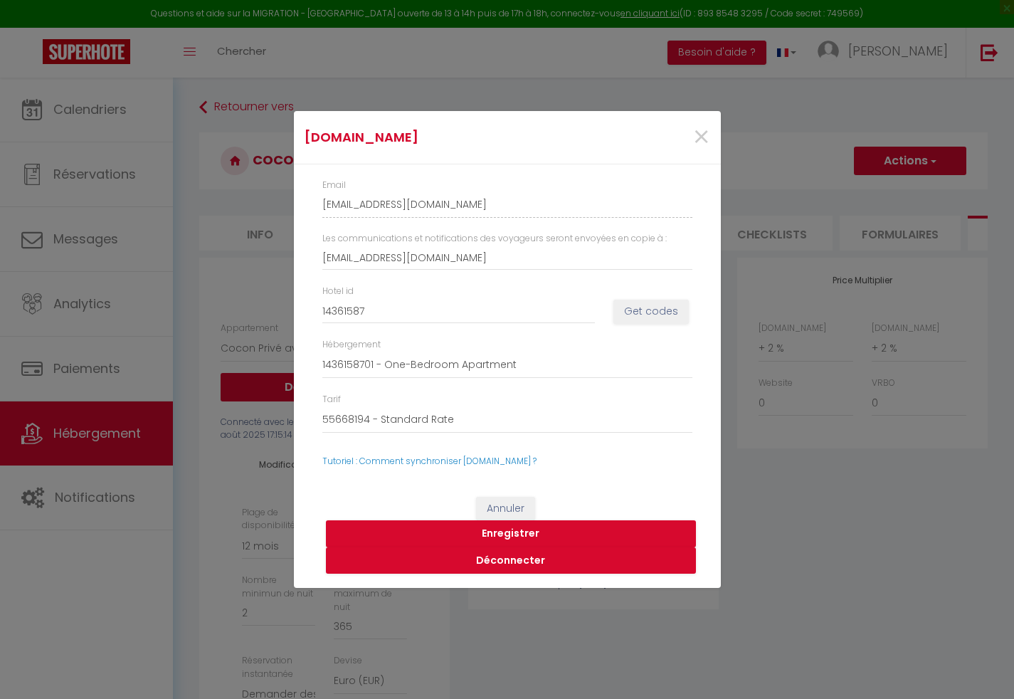
select select "9851-1434653568744137206"
select select "365"
select select "well_reviewed_guests"
select select "EUR"
select select "+ 2 %"
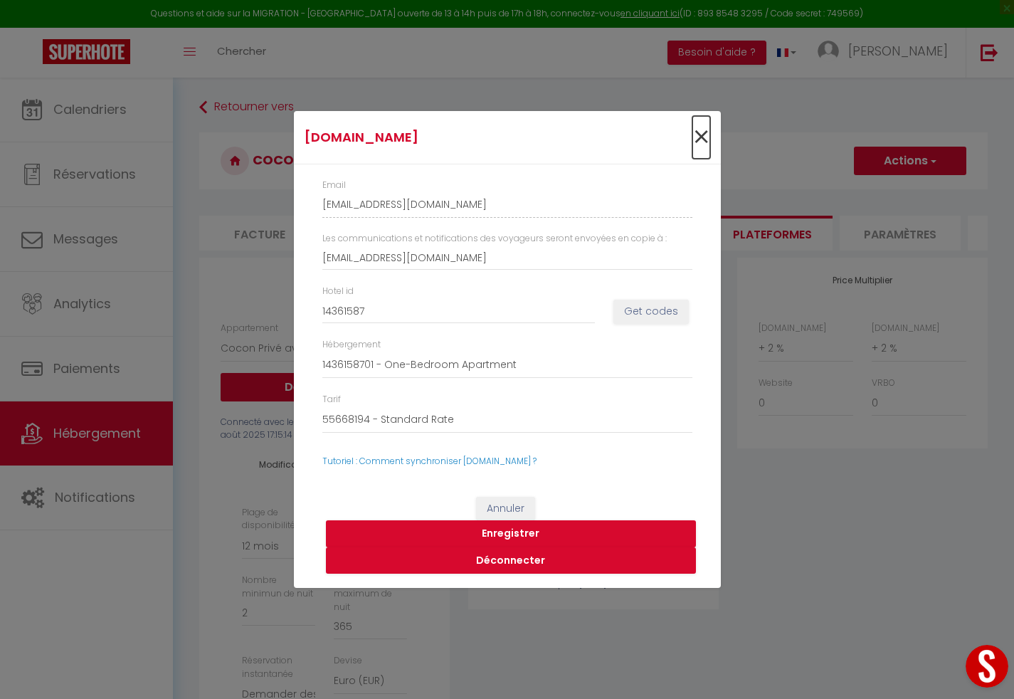
click at [706, 131] on span "×" at bounding box center [701, 137] width 18 height 43
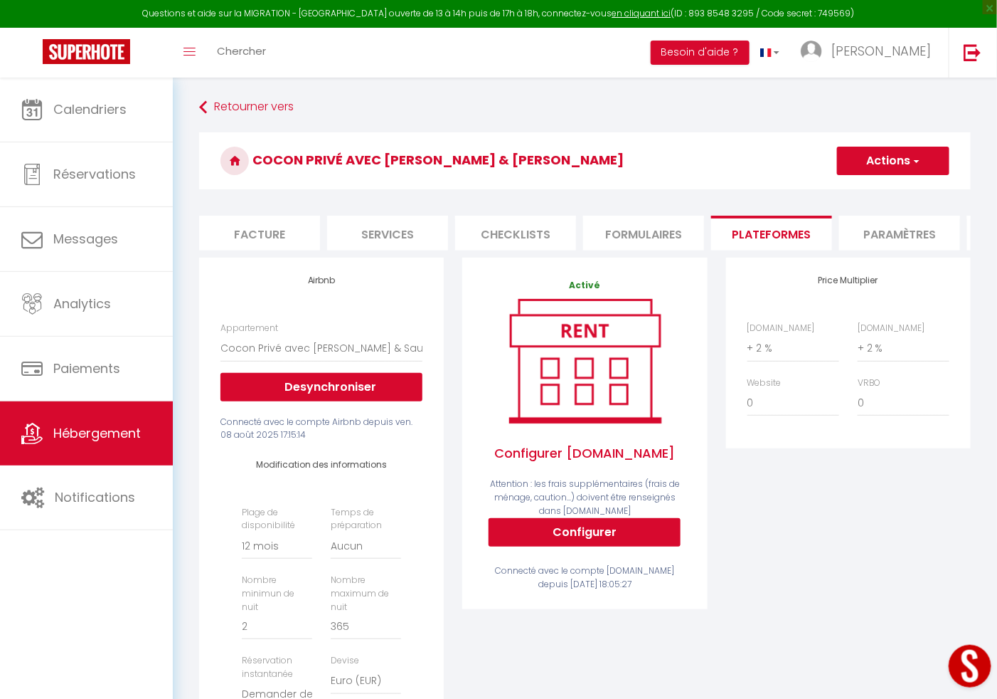
click at [773, 594] on div "Price Multiplier [DOMAIN_NAME] 0 + 1 % + 2 % + 3 % + 4 % + 5 % + 6 % + 7 %" at bounding box center [848, 526] width 263 height 537
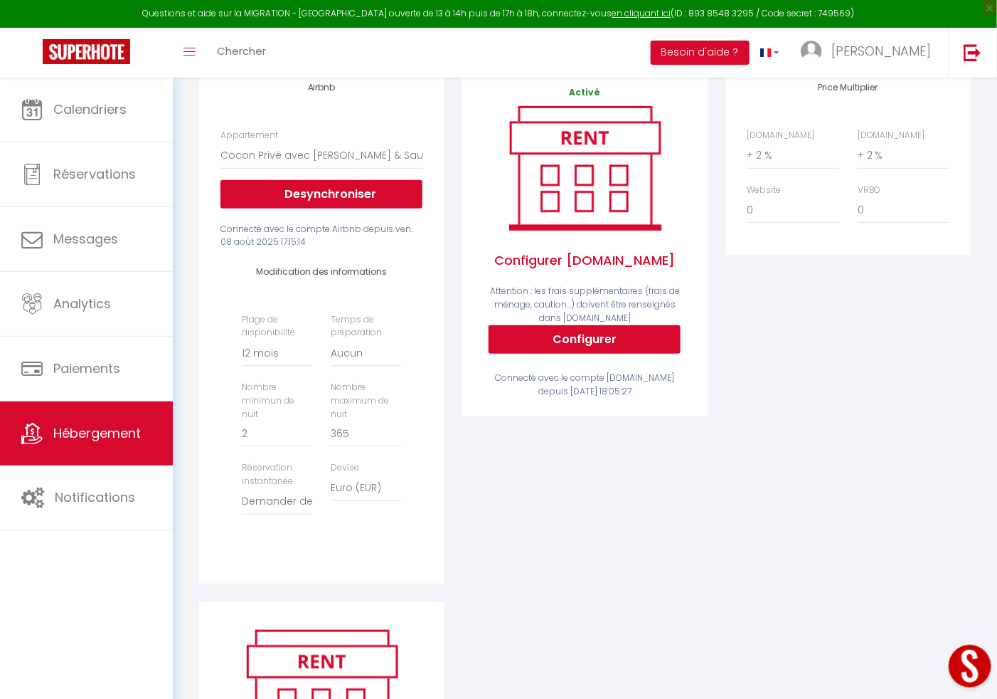
scroll to position [213, 0]
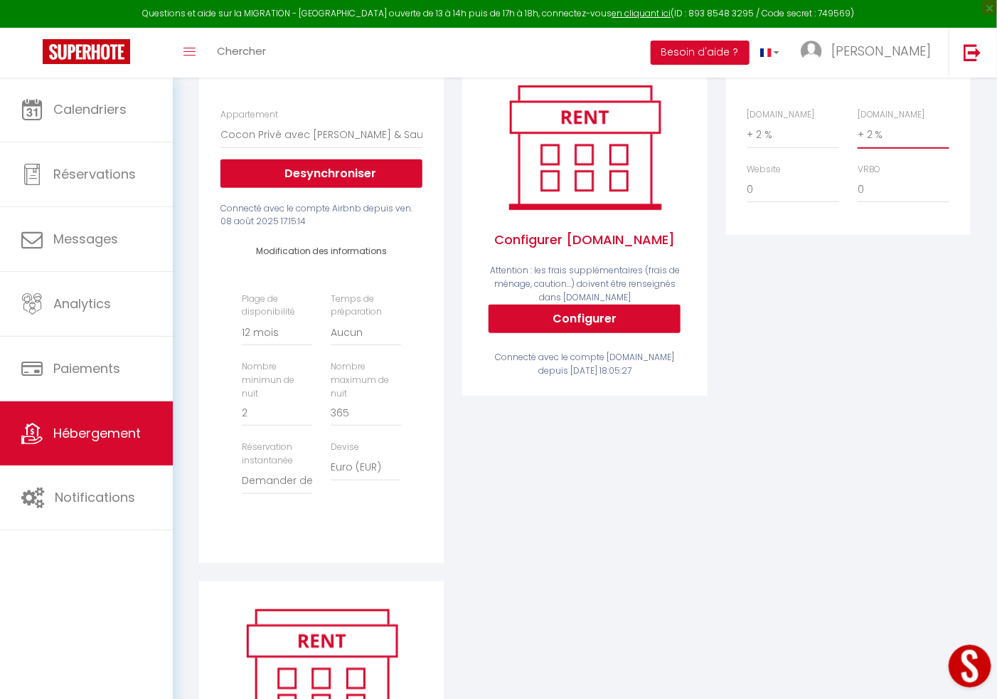
click at [871, 148] on select "0 + 1 % + 2 % + 3 % + 4 % + 5 % + 6 % + 7 % + 8 % + 9 %" at bounding box center [904, 134] width 92 height 27
select select "+ 10 %"
click at [858, 137] on select "0 + 1 % + 2 % + 3 % + 4 % + 5 % + 6 % + 7 % + 8 % + 9 %" at bounding box center [904, 134] width 92 height 27
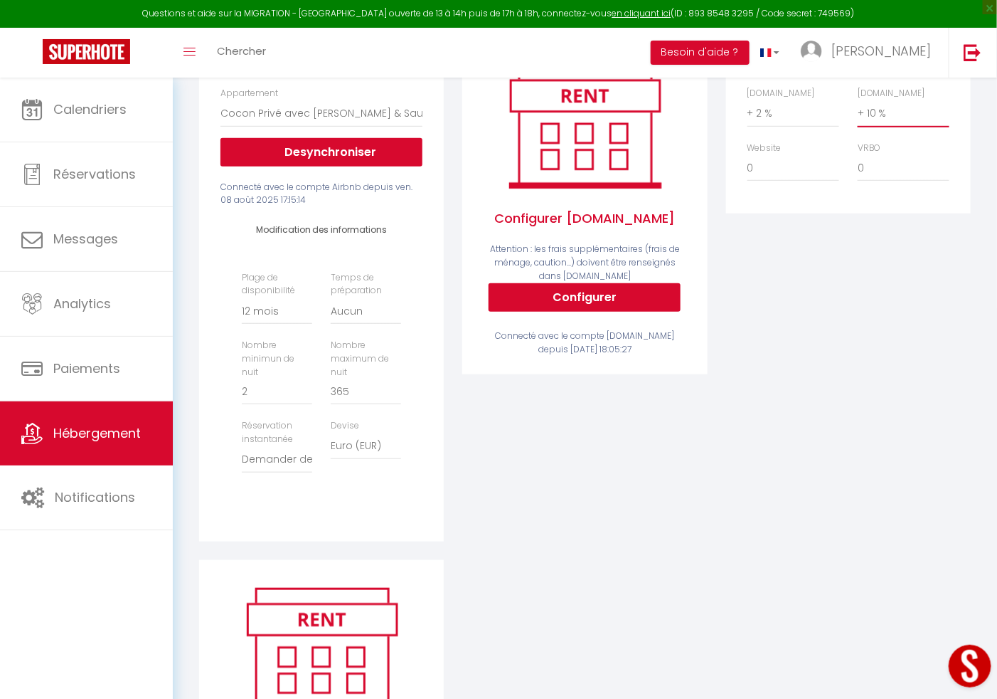
scroll to position [237, 0]
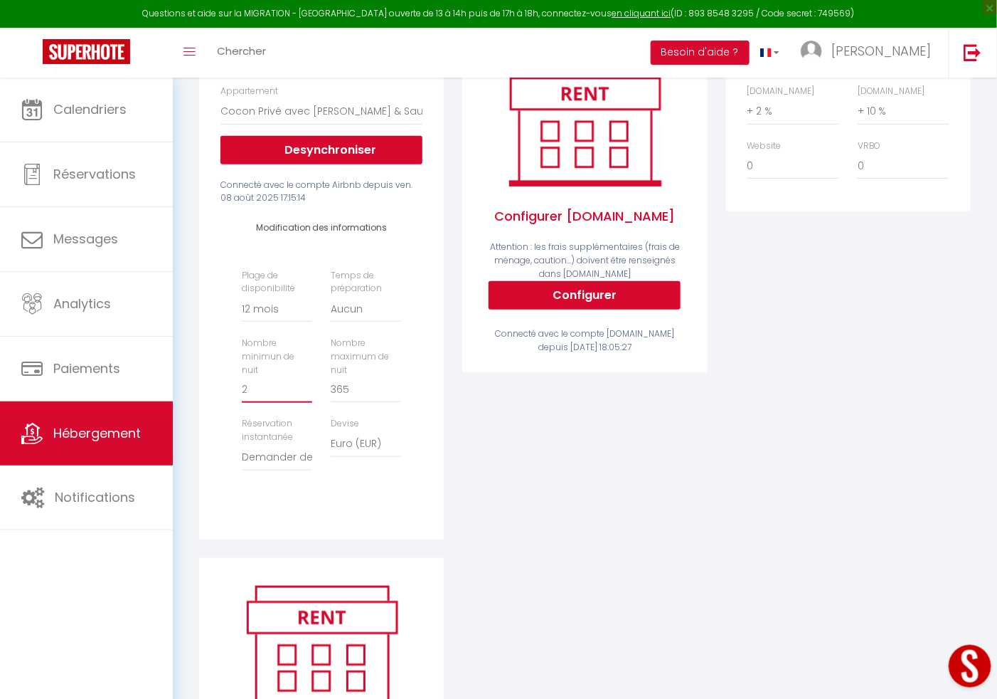
click at [284, 393] on input "2" at bounding box center [277, 390] width 70 height 26
type input "1"
click at [483, 466] on div "Activé Configurer [DOMAIN_NAME] Attention : les frais supplémentaires (frais de…" at bounding box center [584, 289] width 263 height 537
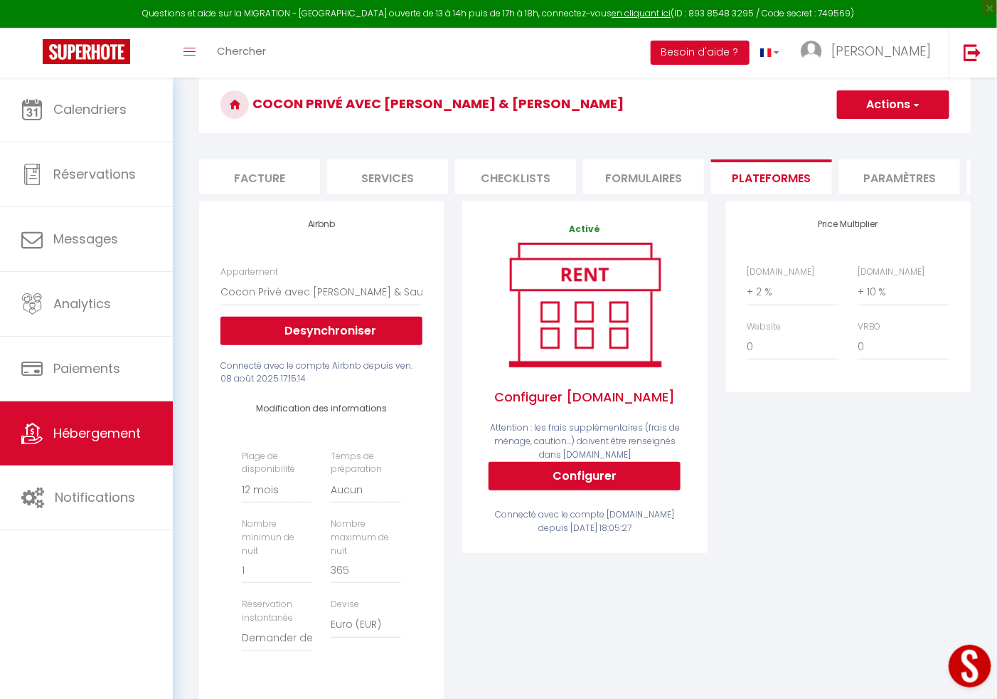
scroll to position [41, 0]
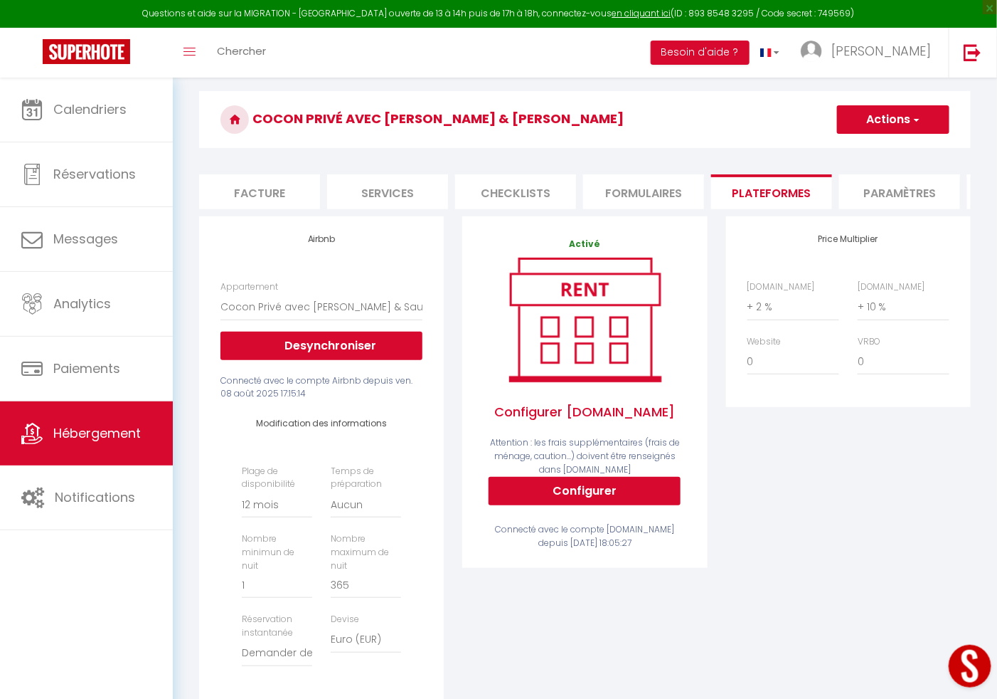
click at [886, 125] on button "Actions" at bounding box center [893, 119] width 112 height 28
click at [873, 149] on link "Enregistrer" at bounding box center [893, 151] width 112 height 18
